Goal: Communication & Community: Answer question/provide support

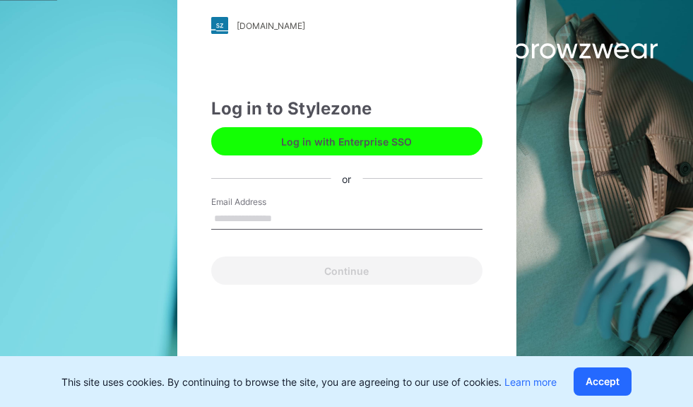
click at [266, 219] on input "Email Address" at bounding box center [346, 219] width 271 height 21
type input "**********"
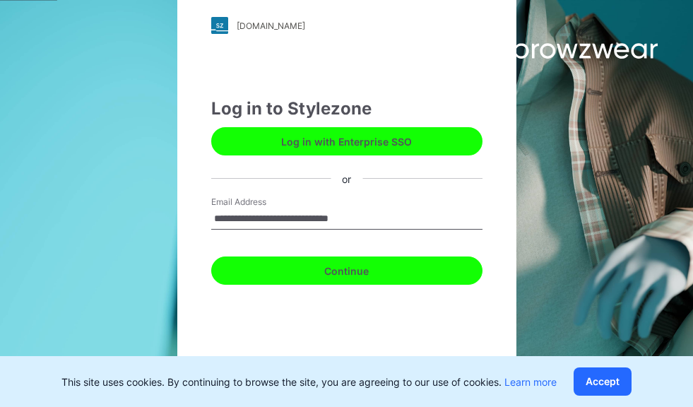
click at [390, 274] on button "Continue" at bounding box center [346, 271] width 271 height 28
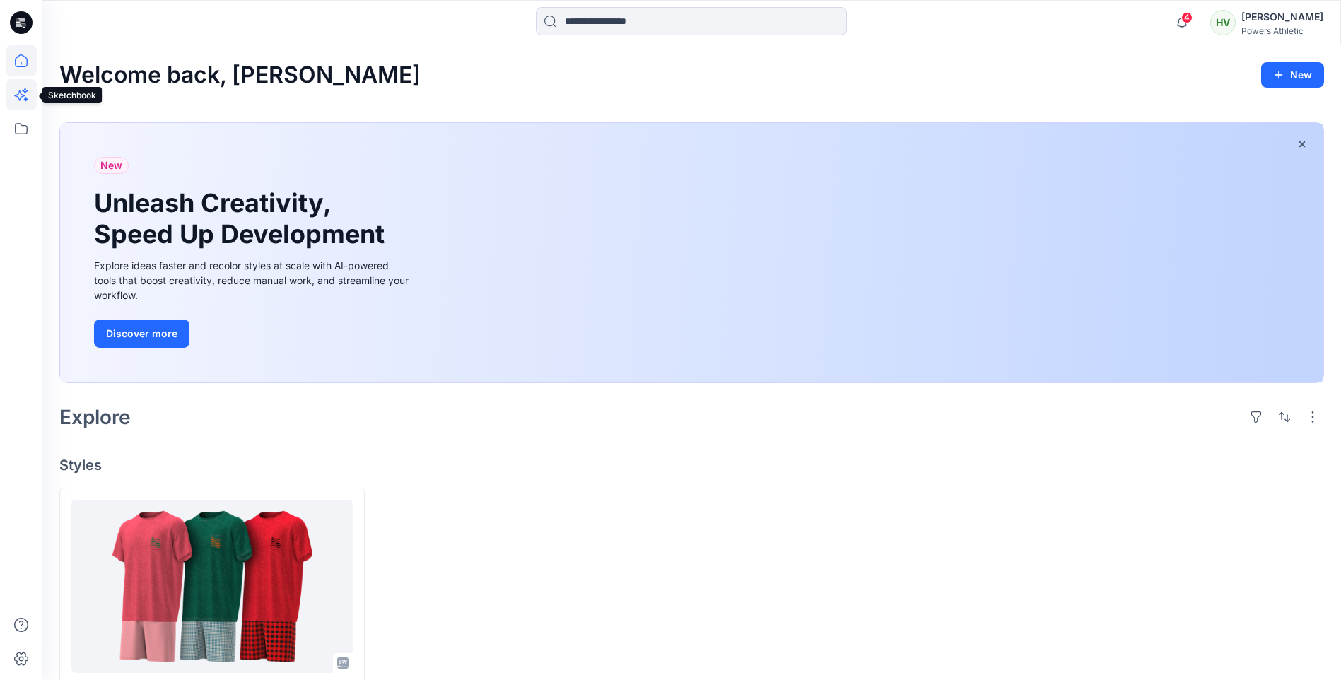
drag, startPoint x: 22, startPoint y: 105, endPoint x: 25, endPoint y: 131, distance: 27.0
click at [23, 105] on icon at bounding box center [21, 94] width 31 height 31
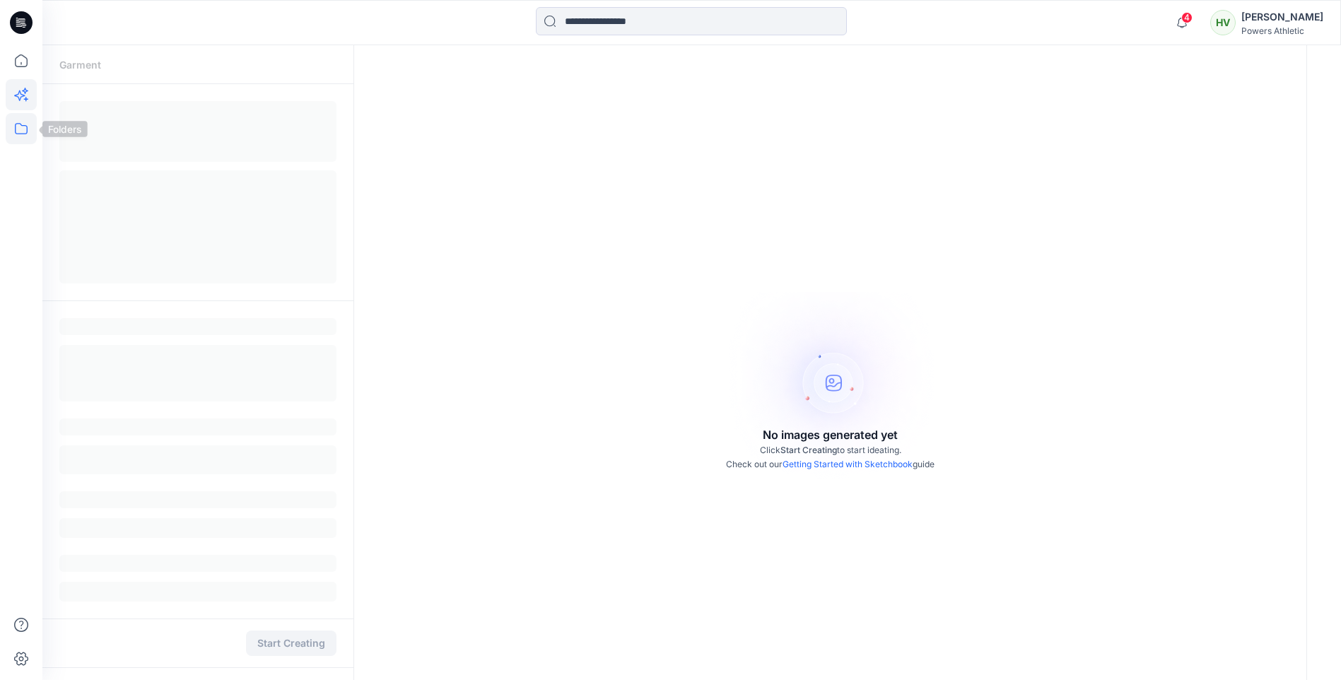
click at [23, 127] on icon at bounding box center [21, 128] width 31 height 31
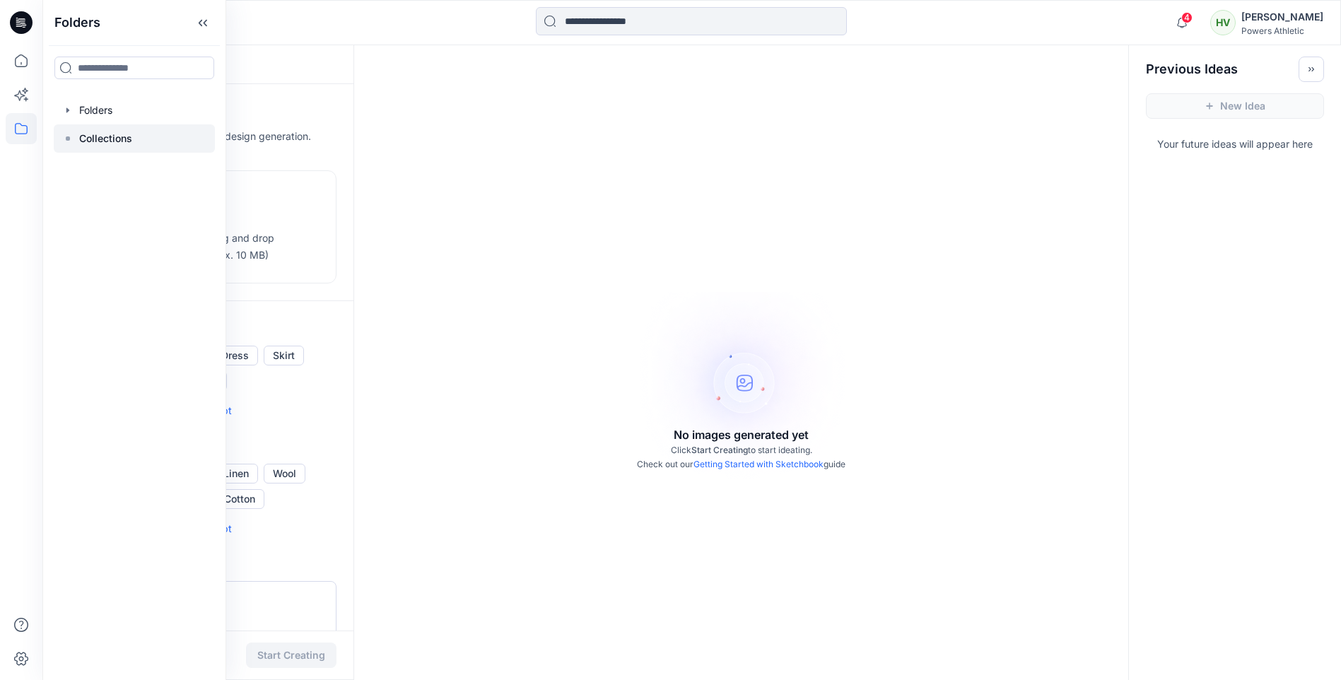
click at [98, 131] on p "Collections" at bounding box center [105, 138] width 53 height 17
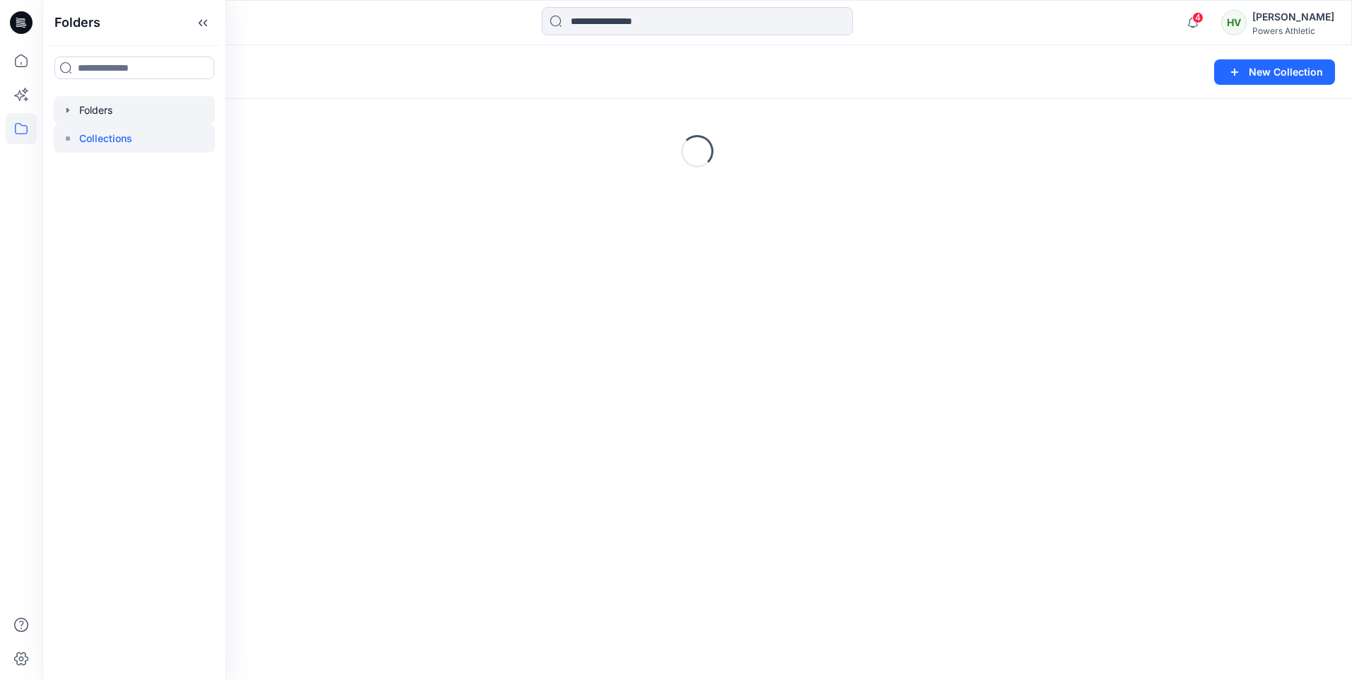
click at [84, 109] on div at bounding box center [134, 110] width 161 height 28
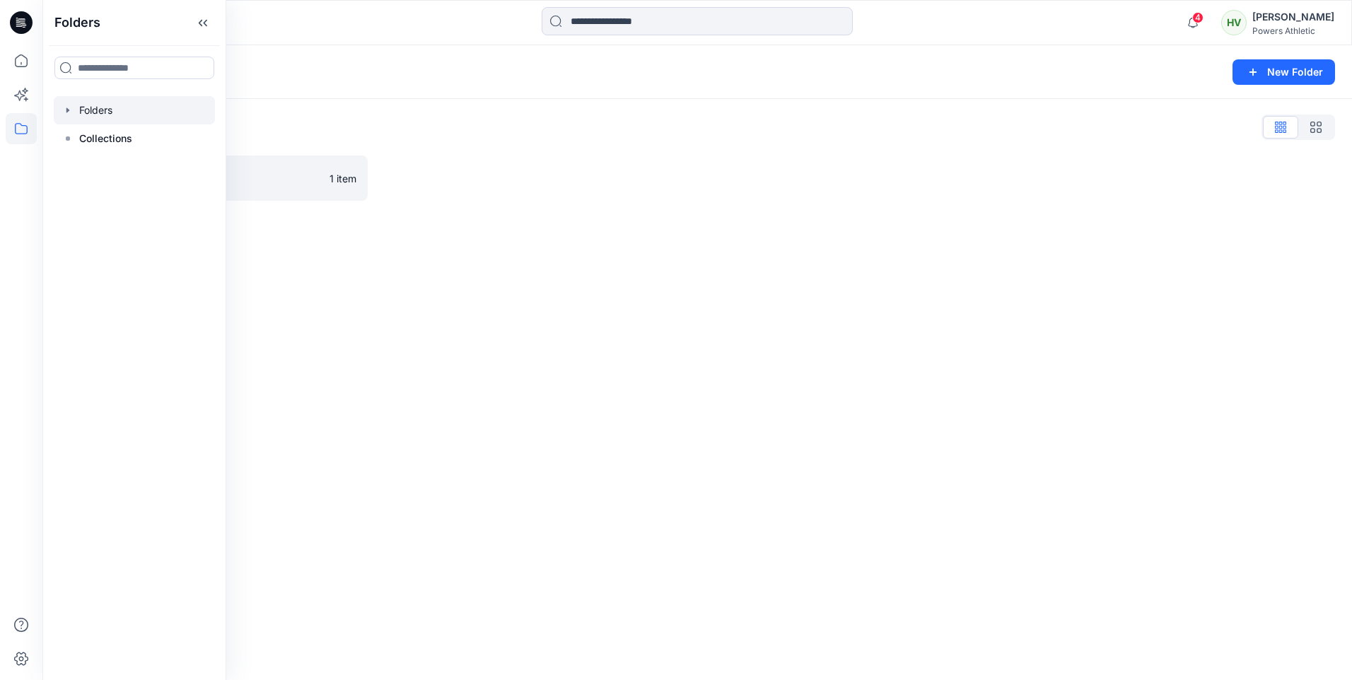
click at [452, 53] on div "Folders New Folder" at bounding box center [696, 72] width 1309 height 54
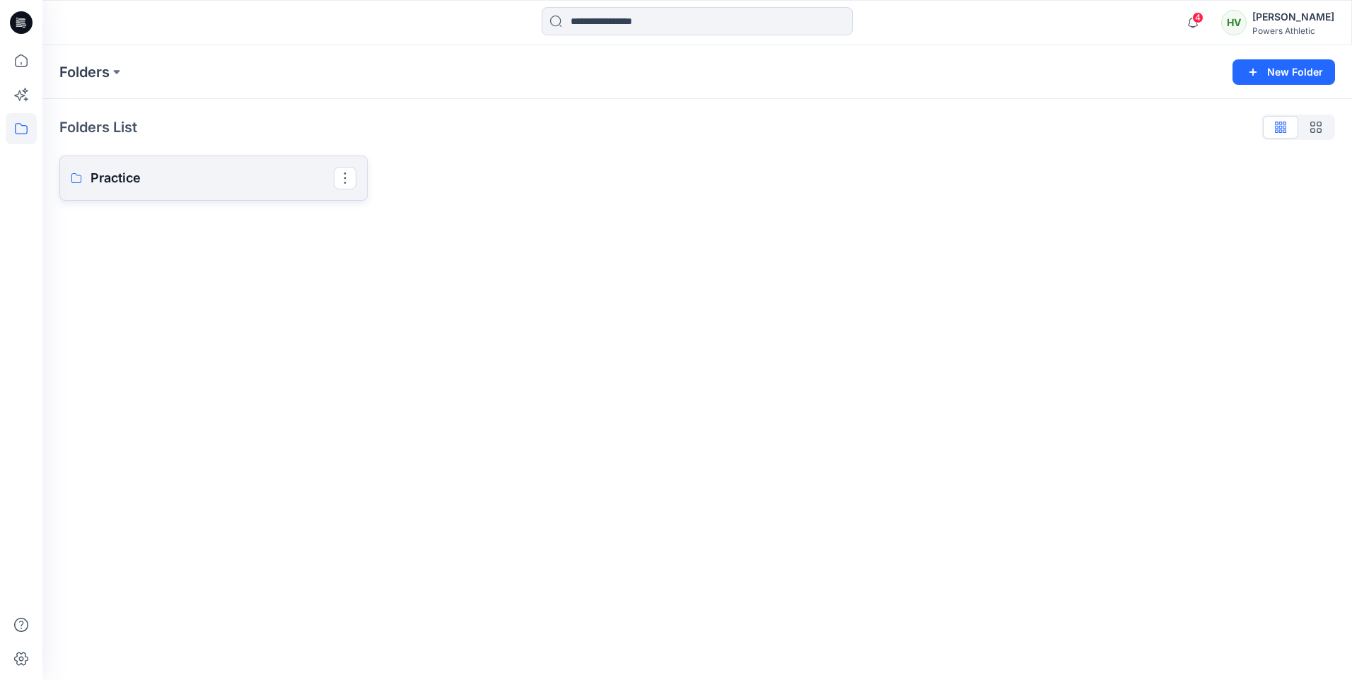
click at [235, 192] on link "Practice" at bounding box center [213, 178] width 308 height 45
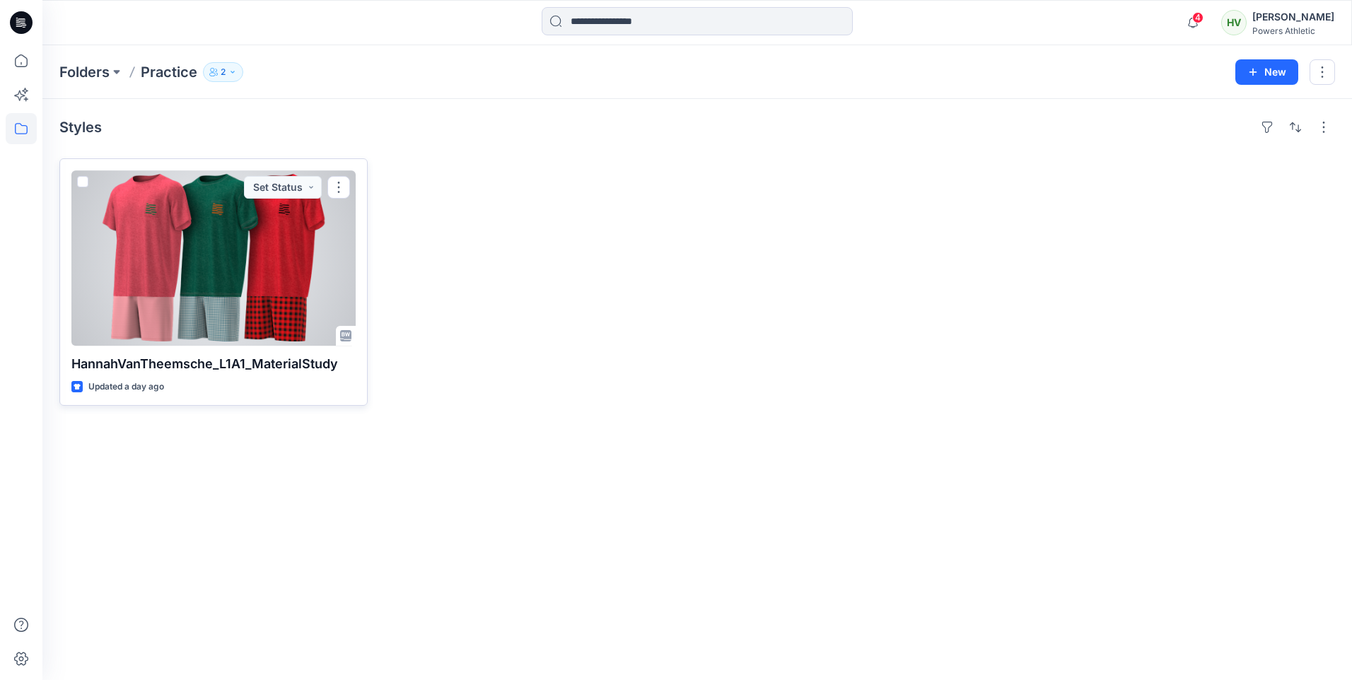
click at [185, 382] on div "Updated a day ago" at bounding box center [213, 387] width 284 height 15
click at [160, 322] on div at bounding box center [213, 257] width 284 height 175
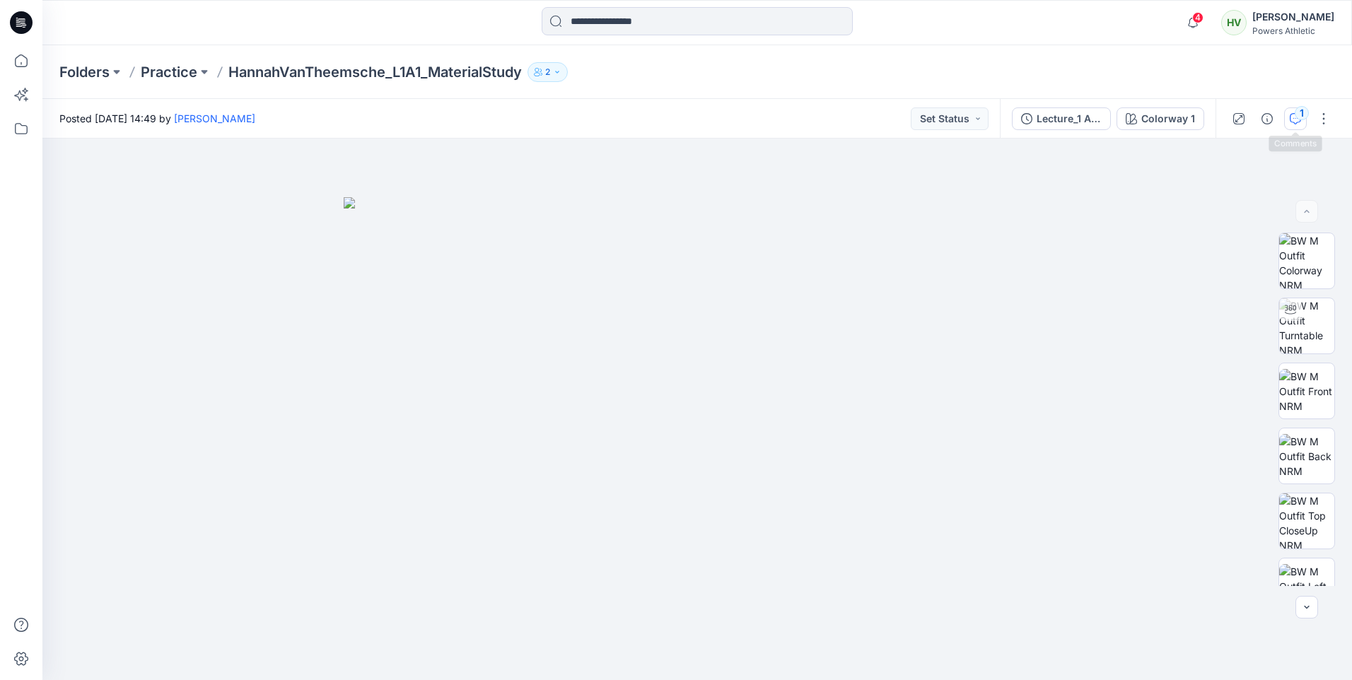
click at [703, 120] on icon "button" at bounding box center [1294, 118] width 11 height 11
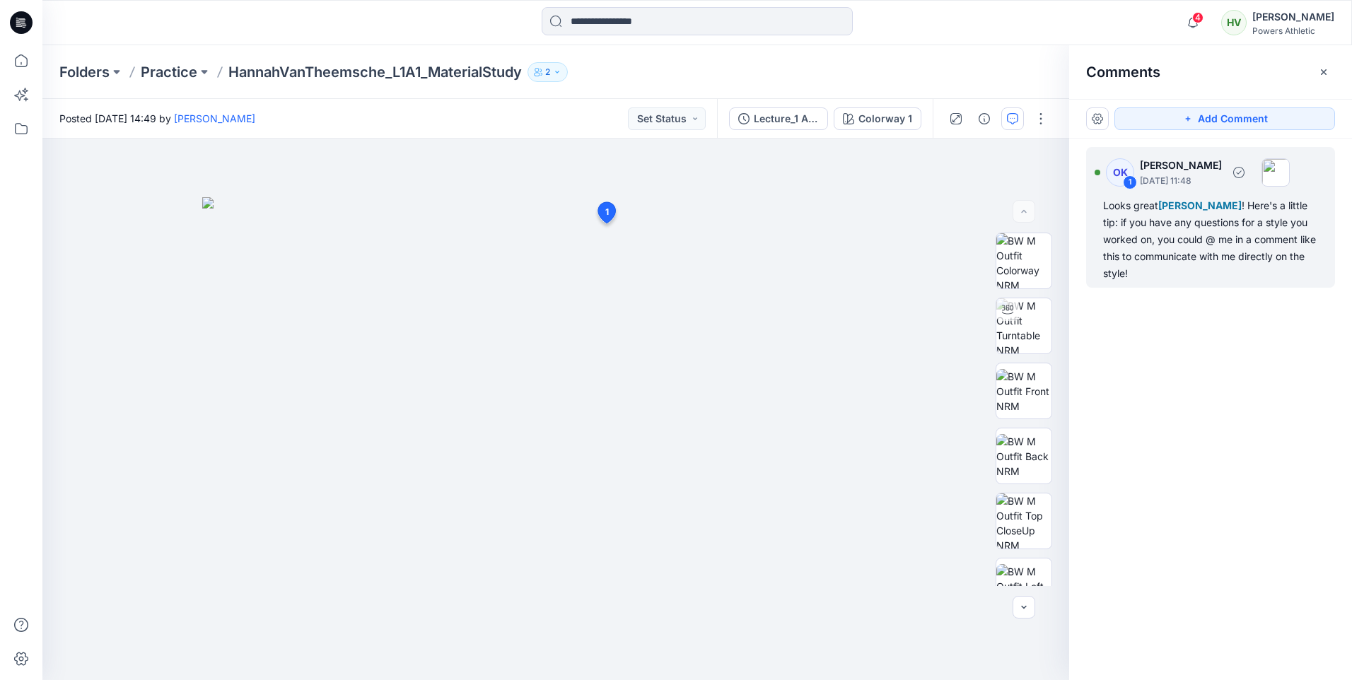
click at [703, 258] on div "Looks great [PERSON_NAME] ! Here's a little tip: if you have any questions for …" at bounding box center [1210, 239] width 215 height 85
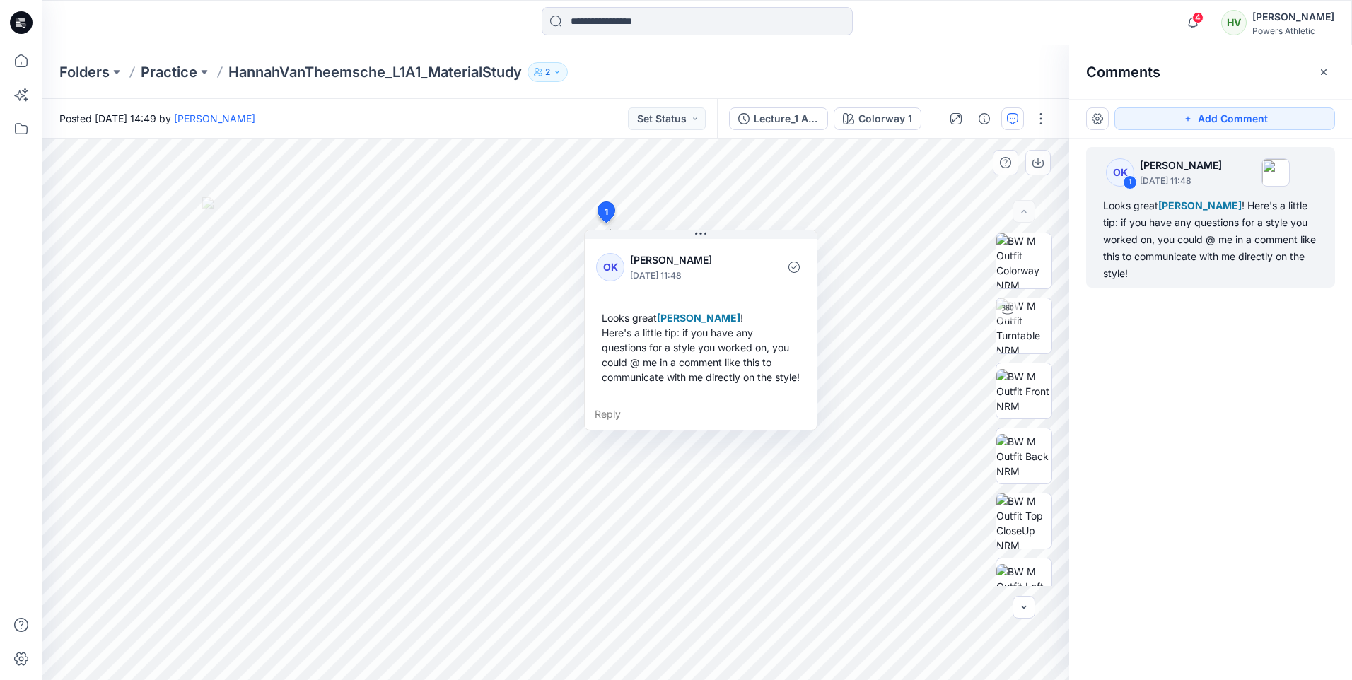
click at [607, 406] on div "Reply" at bounding box center [701, 414] width 232 height 31
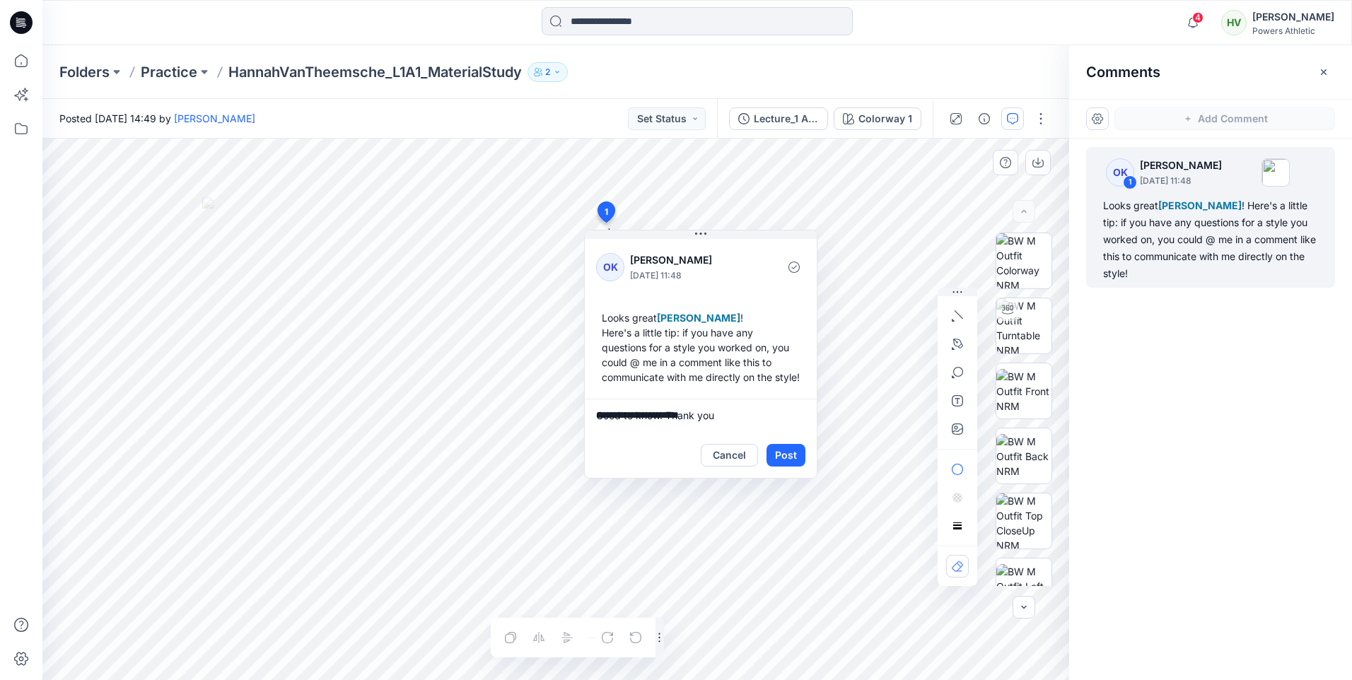
type textarea "**********"
click at [703, 406] on button "Post" at bounding box center [785, 455] width 39 height 23
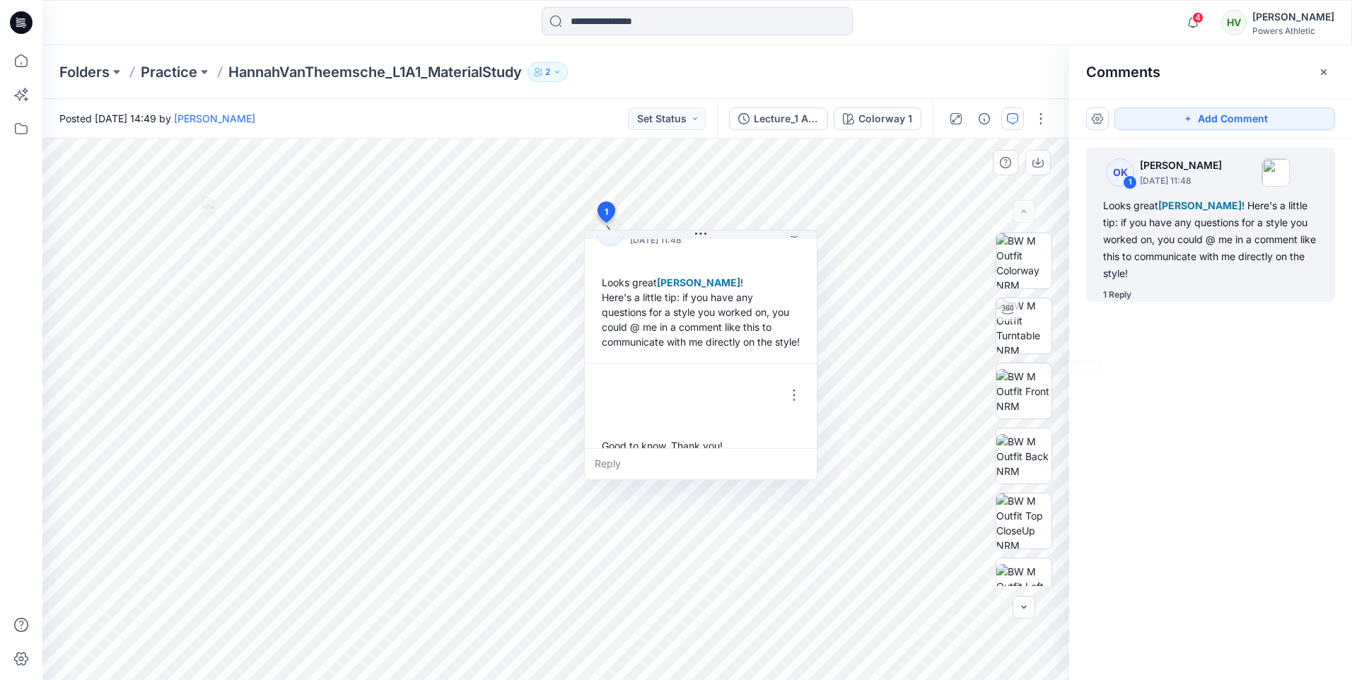
scroll to position [69, 0]
